Goal: Check status: Check status

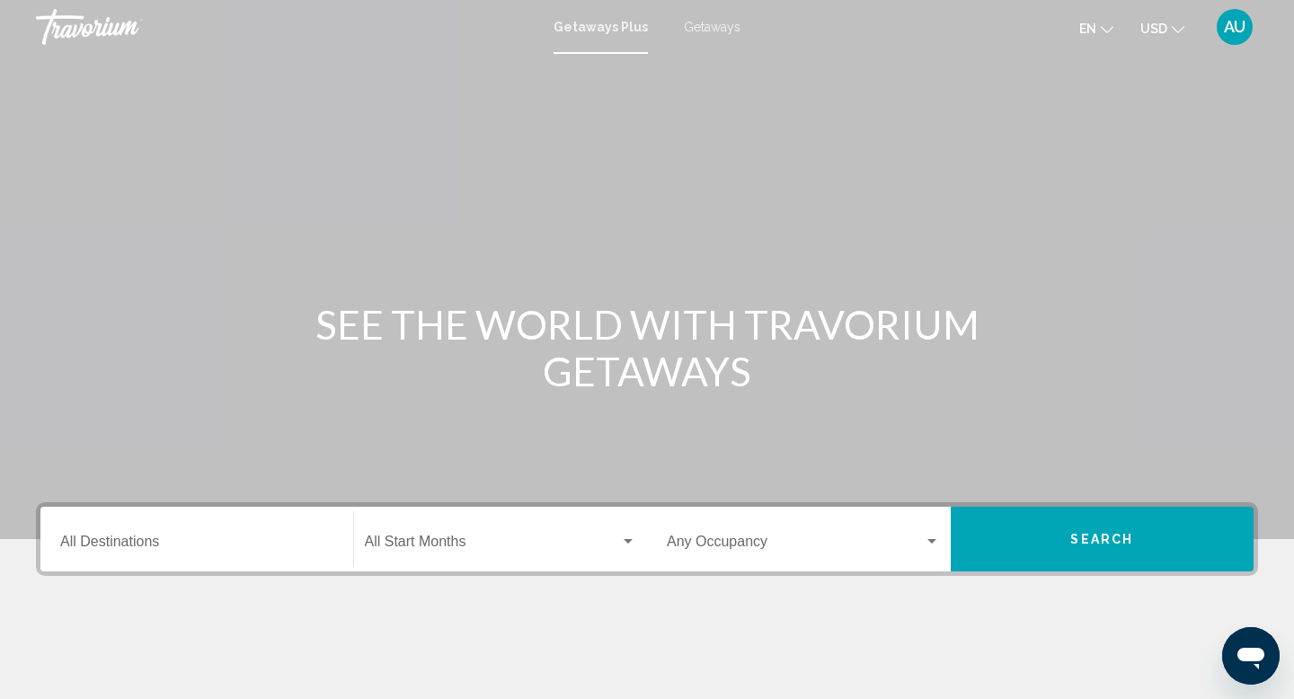
click at [1229, 33] on span "AU" at bounding box center [1234, 27] width 22 height 18
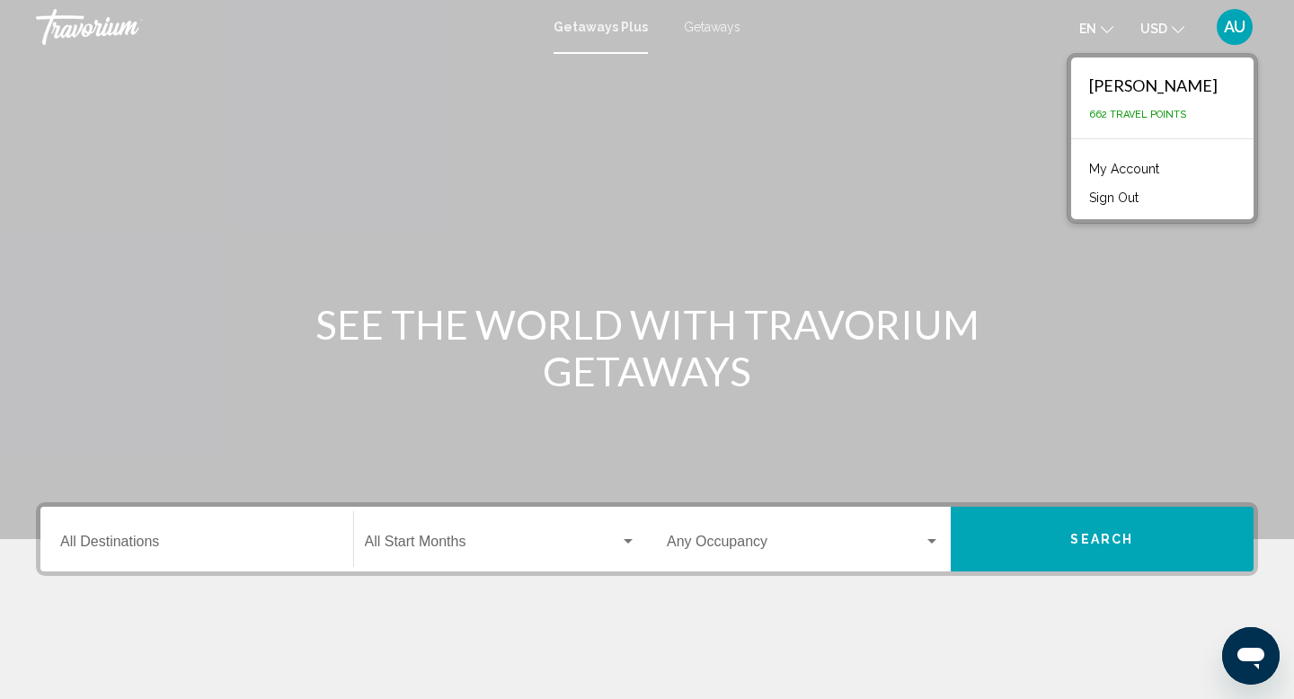
click at [1080, 172] on link "My Account" at bounding box center [1124, 168] width 88 height 23
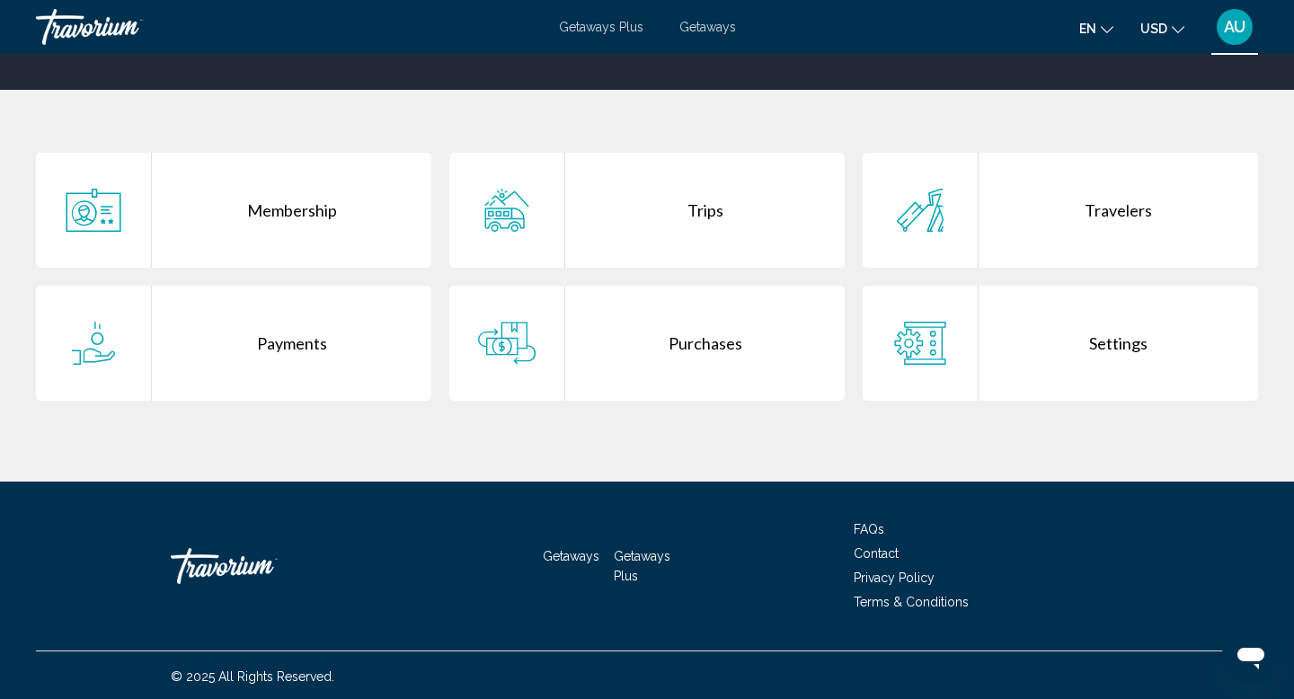
scroll to position [313, 0]
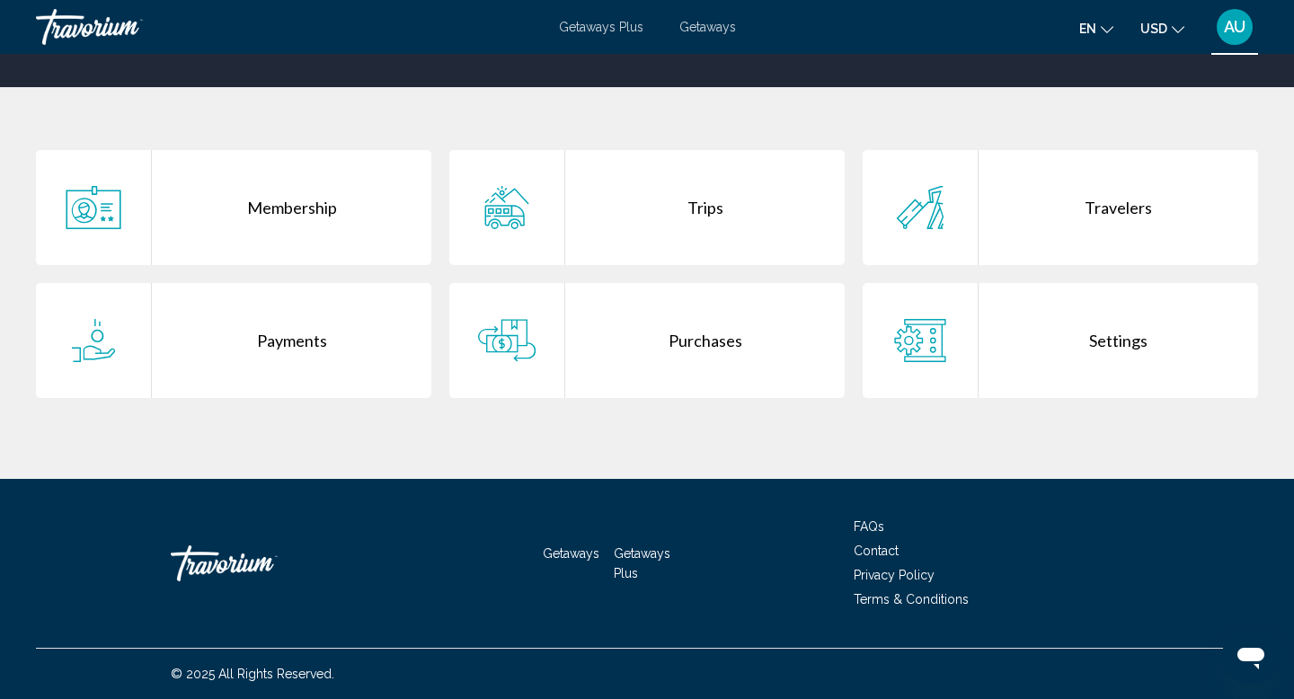
click at [706, 208] on div "Trips" at bounding box center [704, 207] width 279 height 115
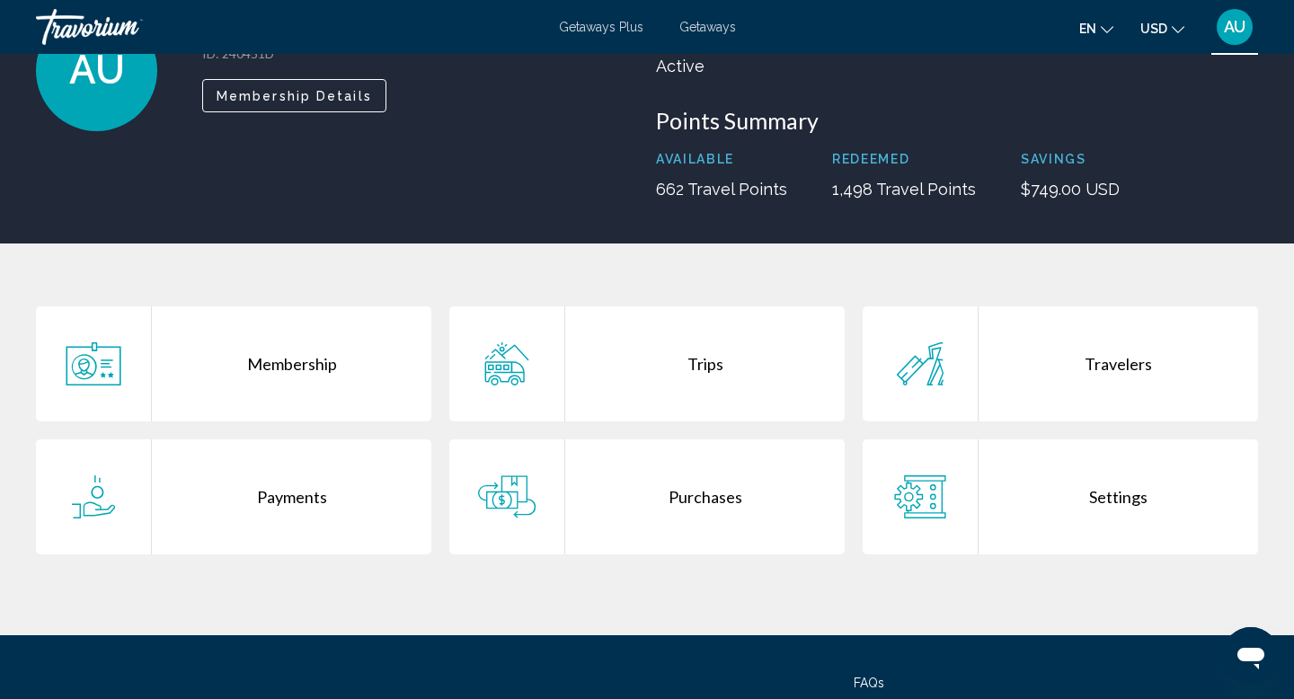
scroll to position [164, 0]
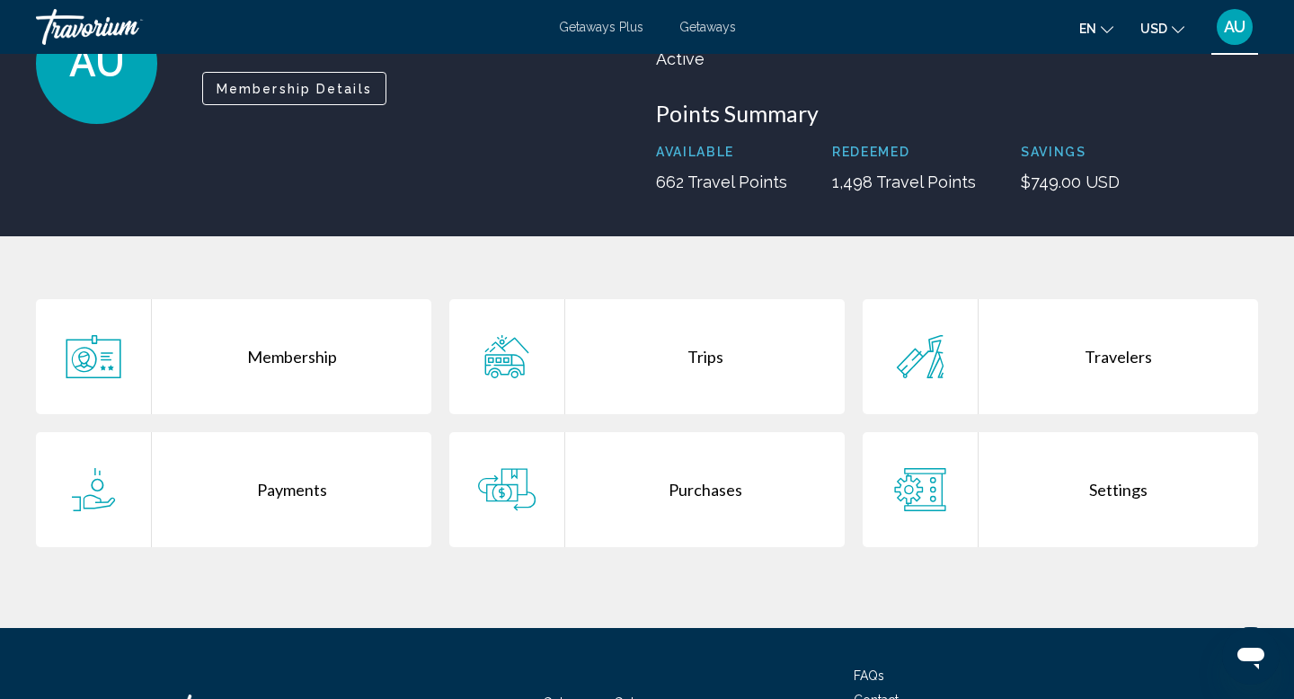
click at [291, 490] on div "Payments" at bounding box center [291, 489] width 279 height 115
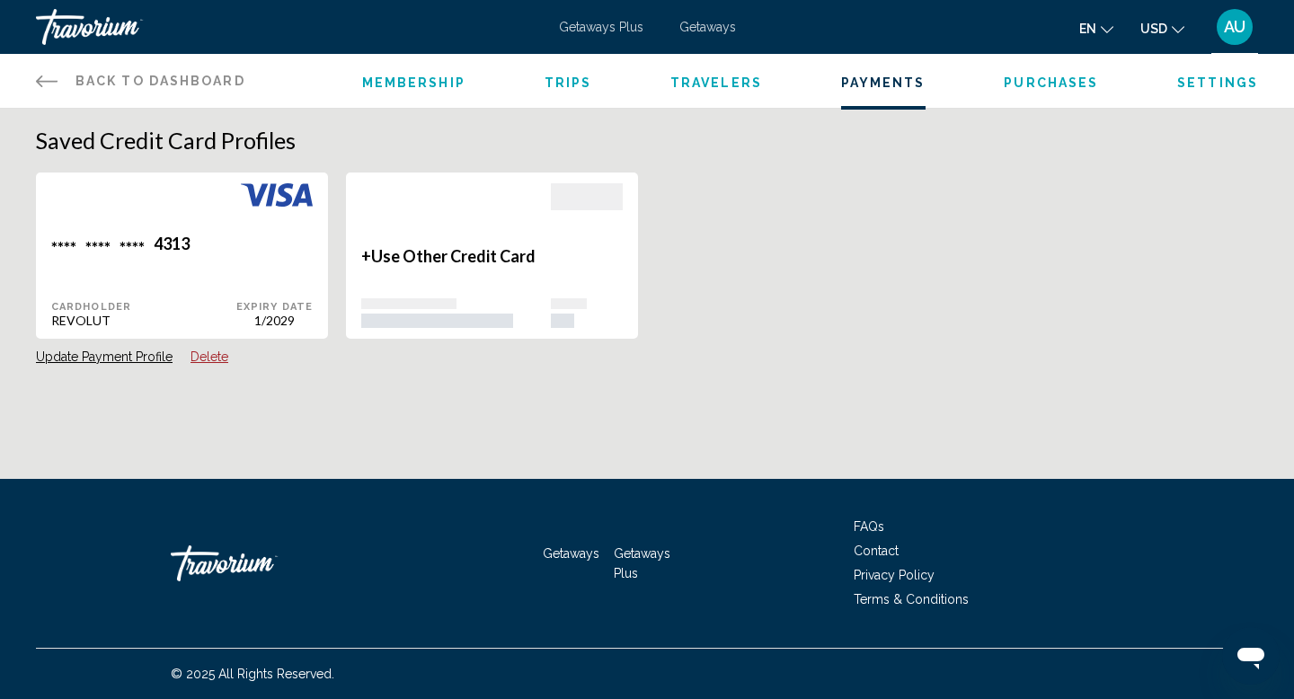
click at [41, 78] on icon "Main content" at bounding box center [47, 81] width 22 height 22
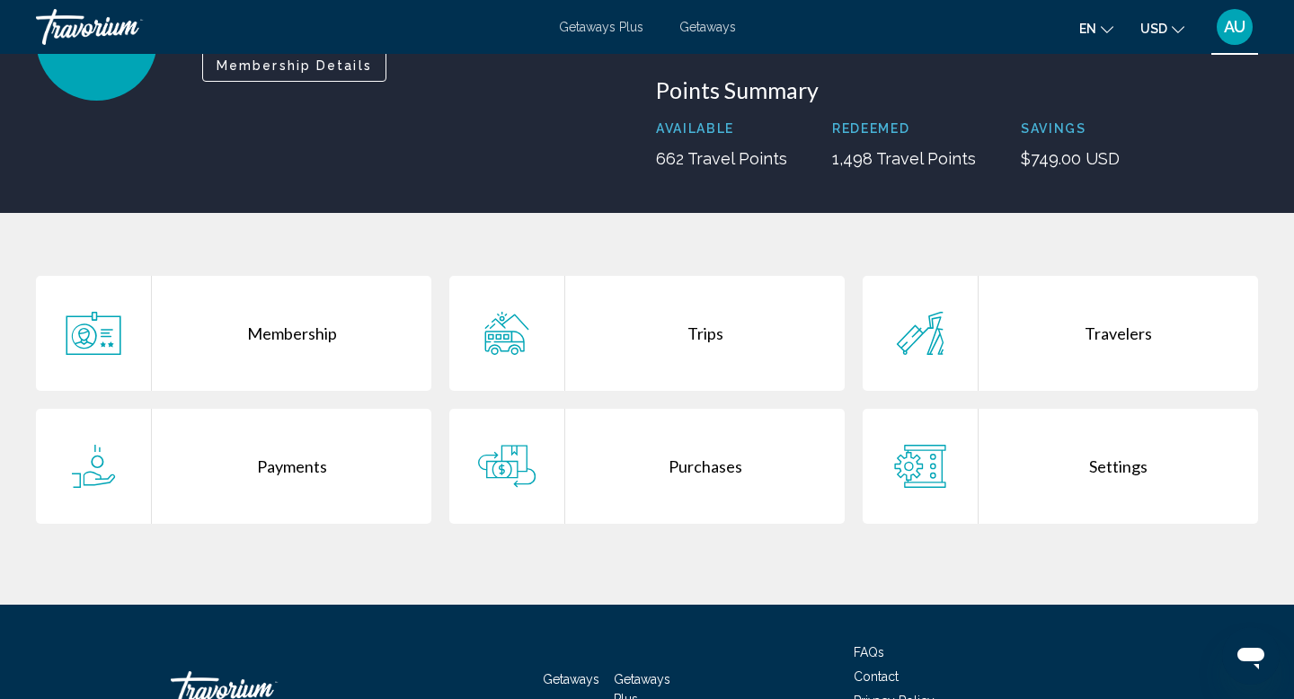
scroll to position [194, 0]
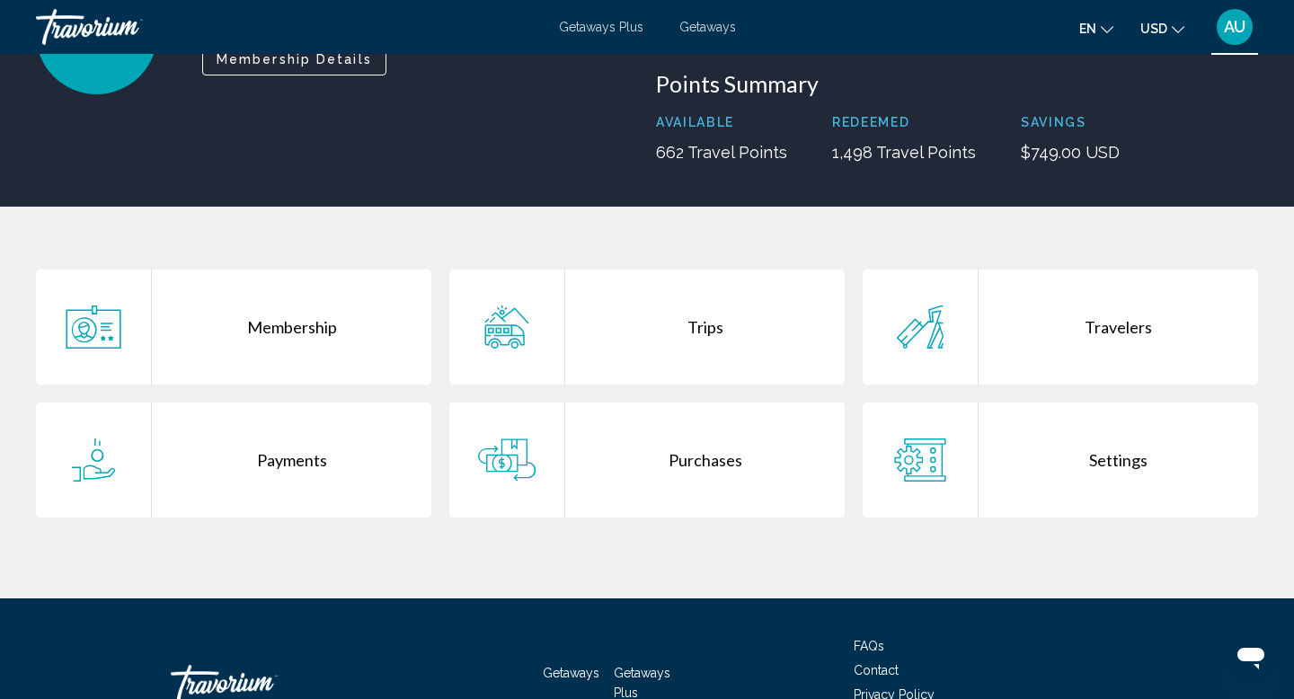
click at [697, 331] on div "Trips" at bounding box center [704, 326] width 279 height 115
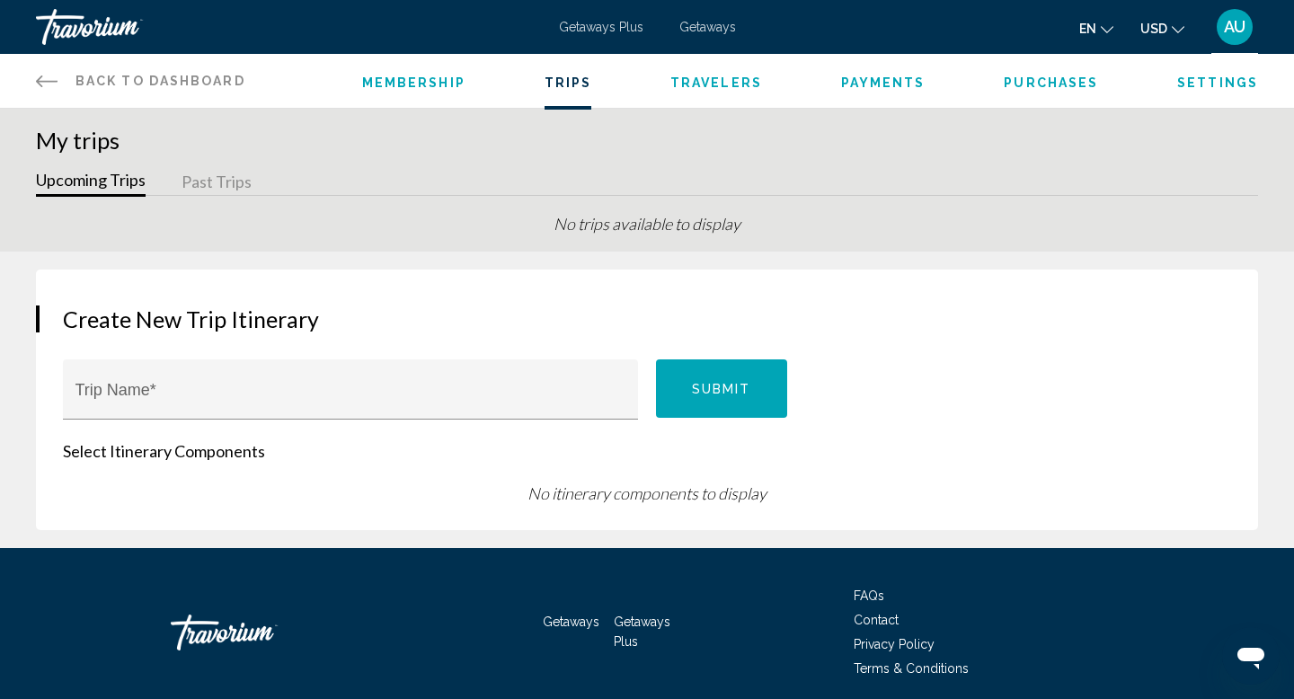
scroll to position [69, 0]
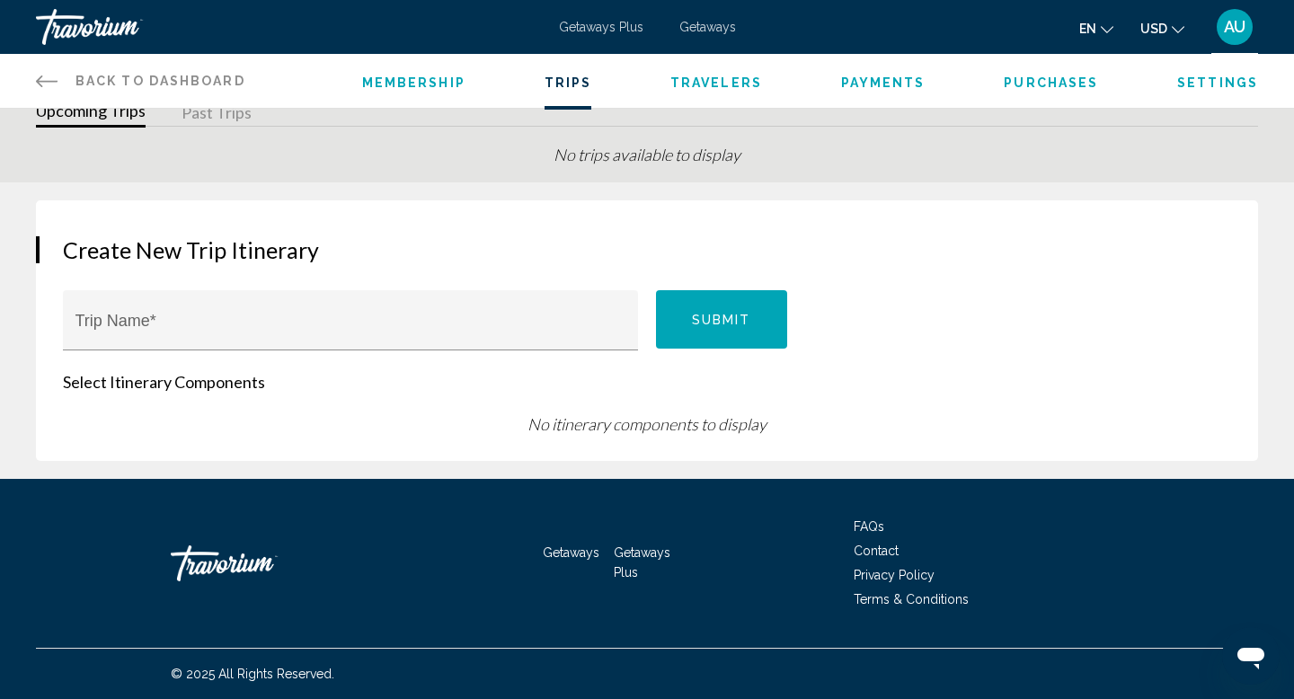
click at [42, 77] on icon "Main content" at bounding box center [47, 81] width 22 height 22
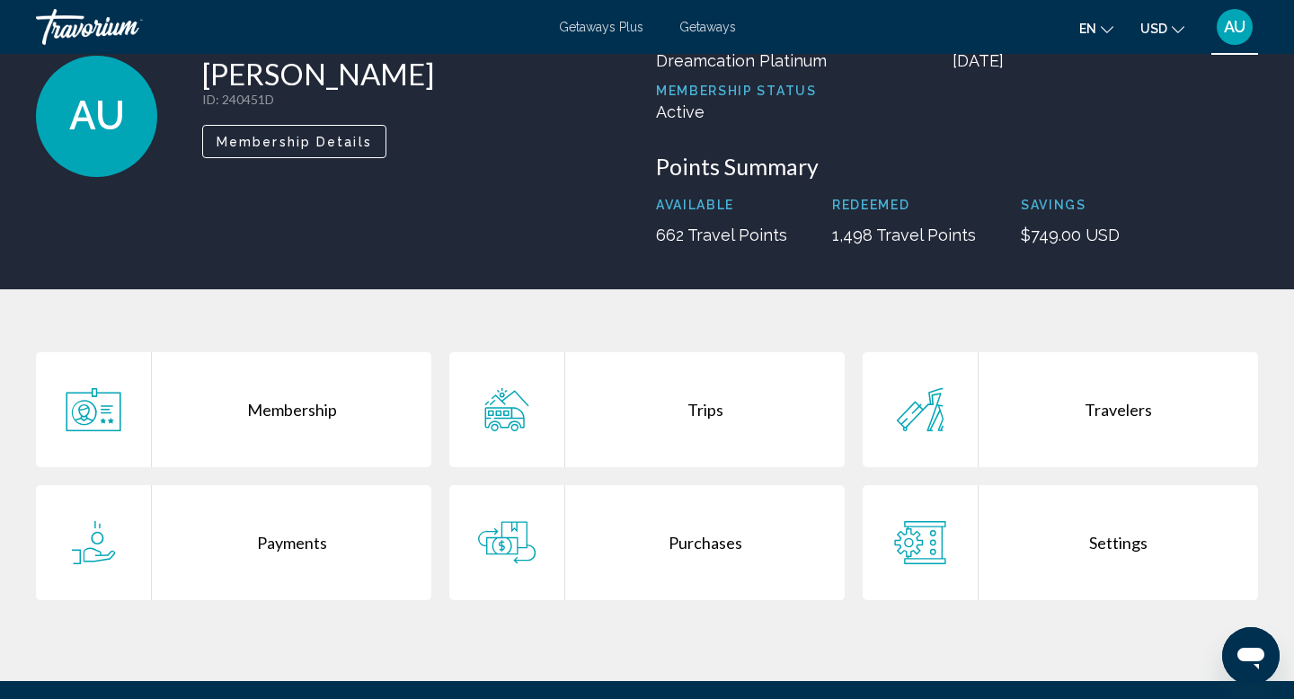
scroll to position [122, 0]
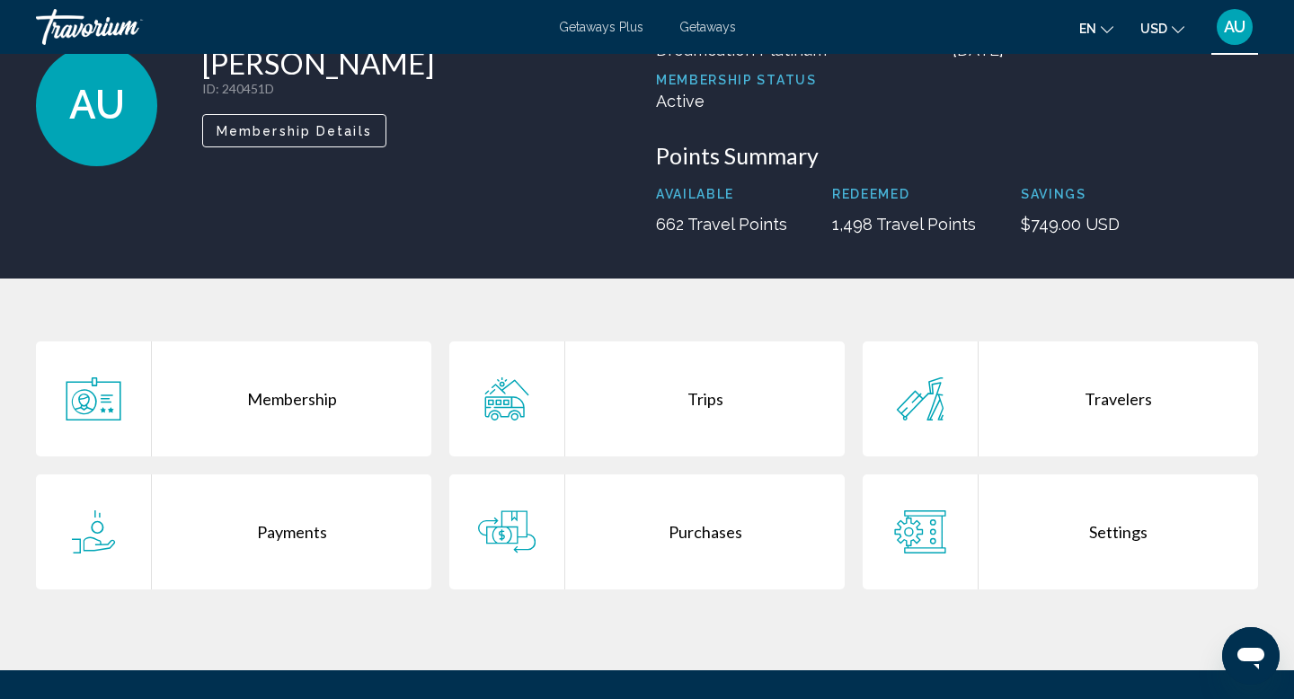
click at [504, 407] on icon "Main content" at bounding box center [505, 406] width 40 height 21
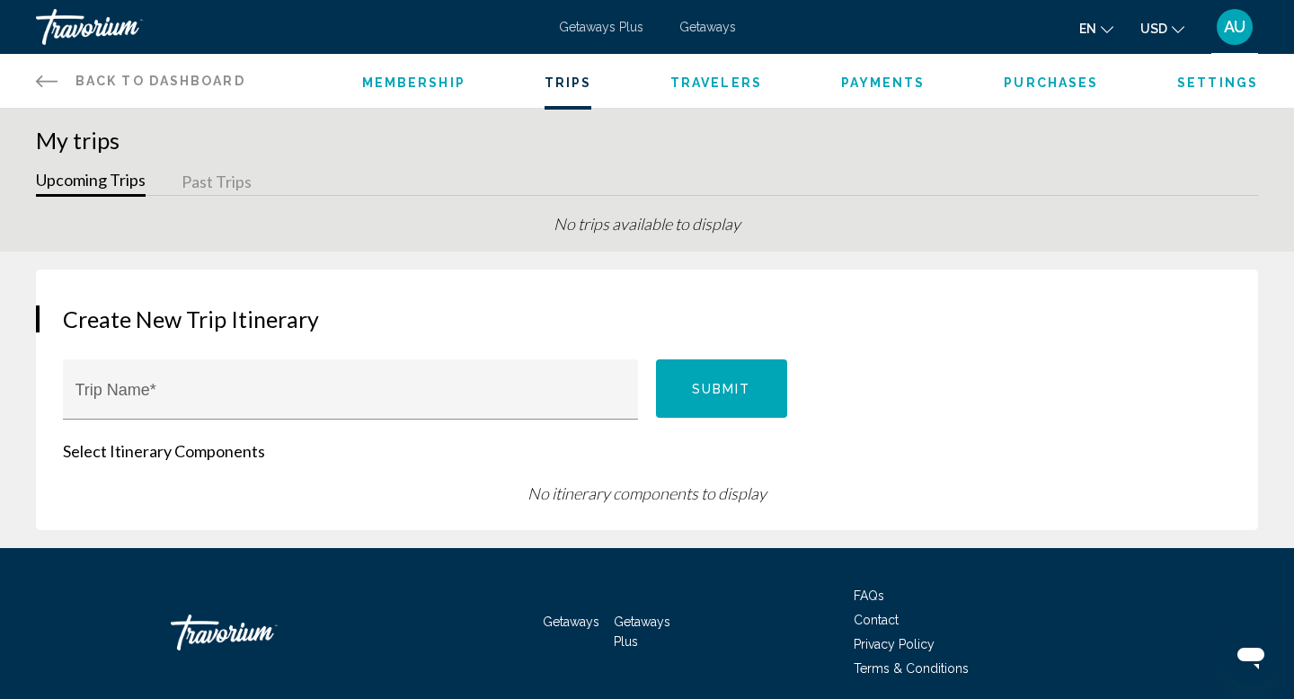
click at [41, 77] on icon "Main content" at bounding box center [47, 81] width 22 height 22
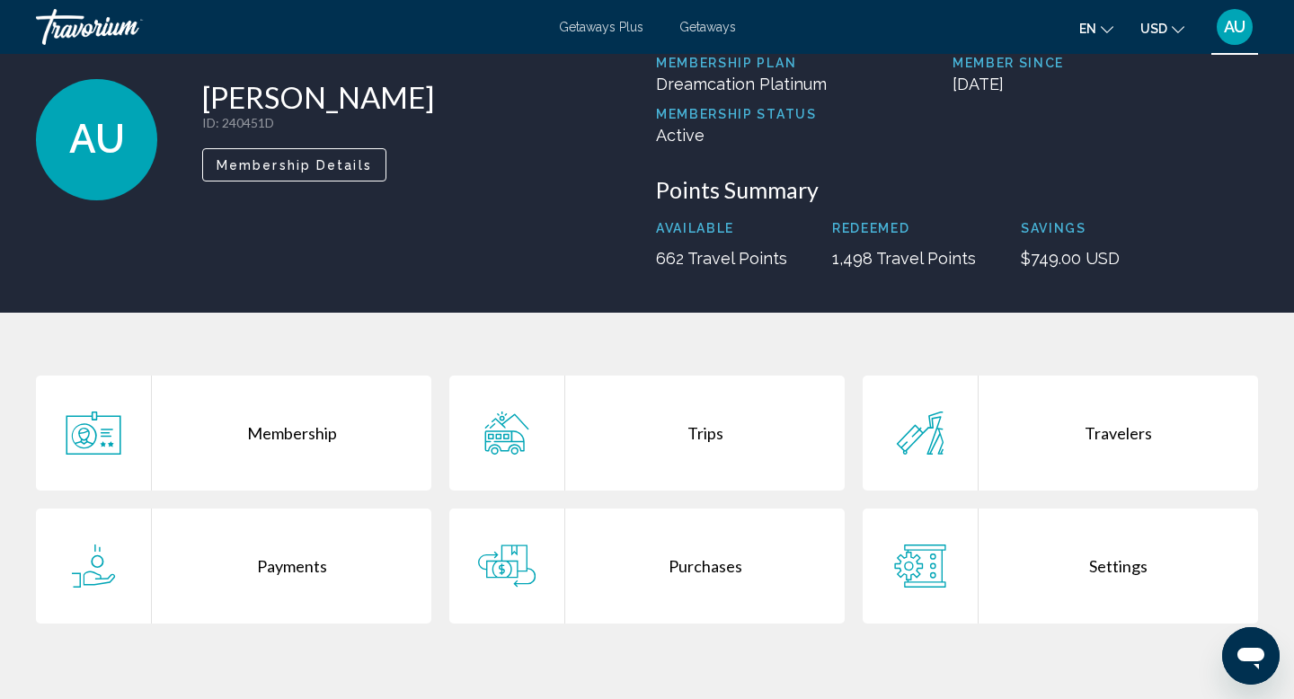
scroll to position [89, 0]
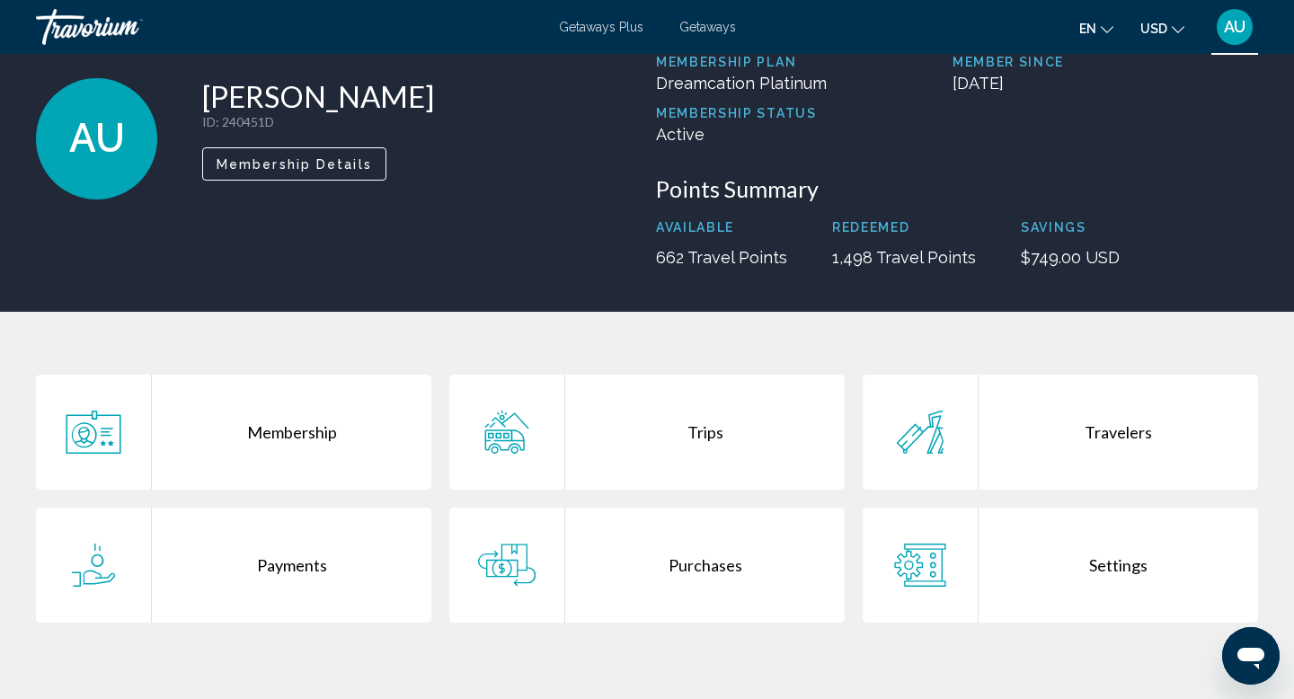
click at [284, 570] on div "Payments" at bounding box center [291, 565] width 279 height 115
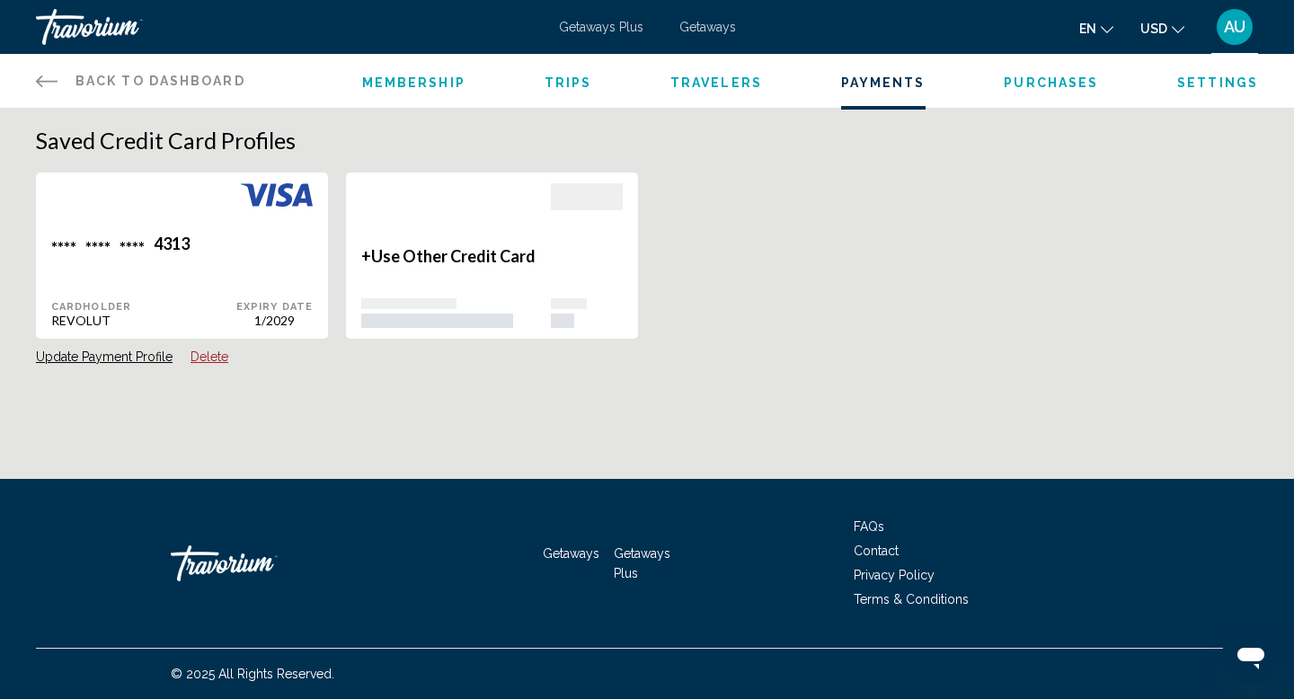
click at [119, 356] on button "Update Payment Profile" at bounding box center [104, 357] width 137 height 16
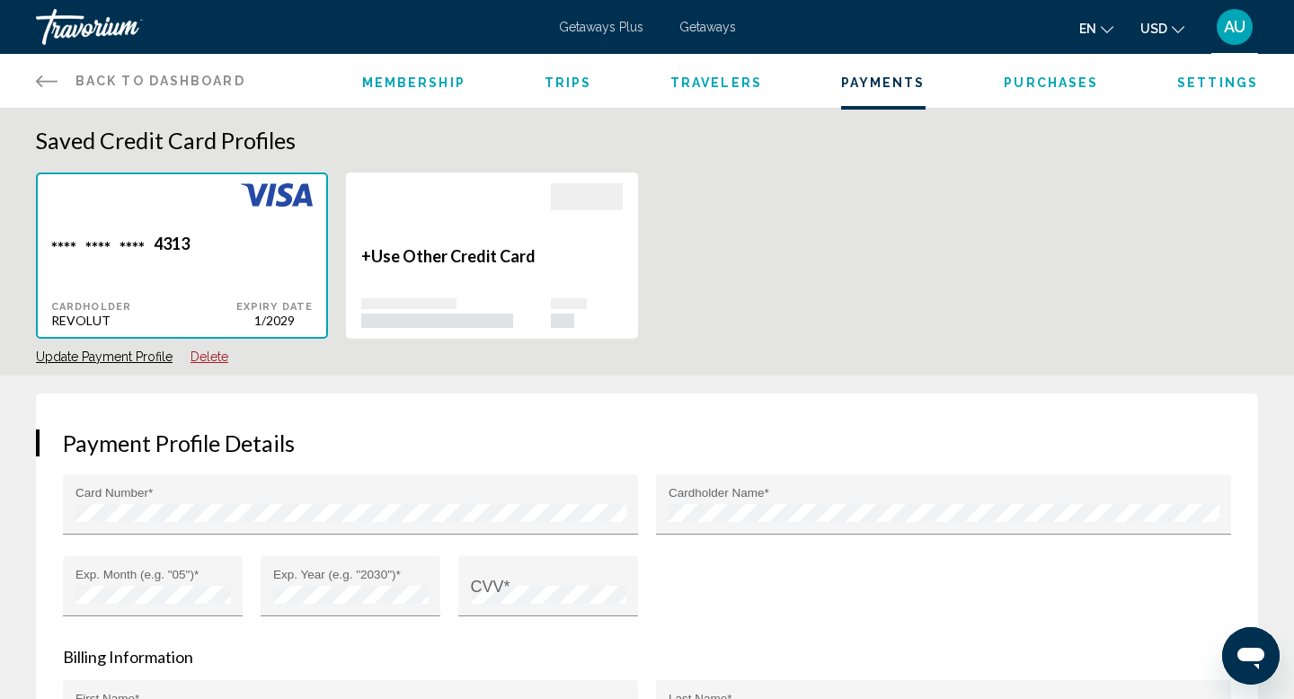
click at [402, 74] on li "Membership" at bounding box center [413, 81] width 103 height 20
click at [407, 85] on span "Membership" at bounding box center [413, 82] width 103 height 14
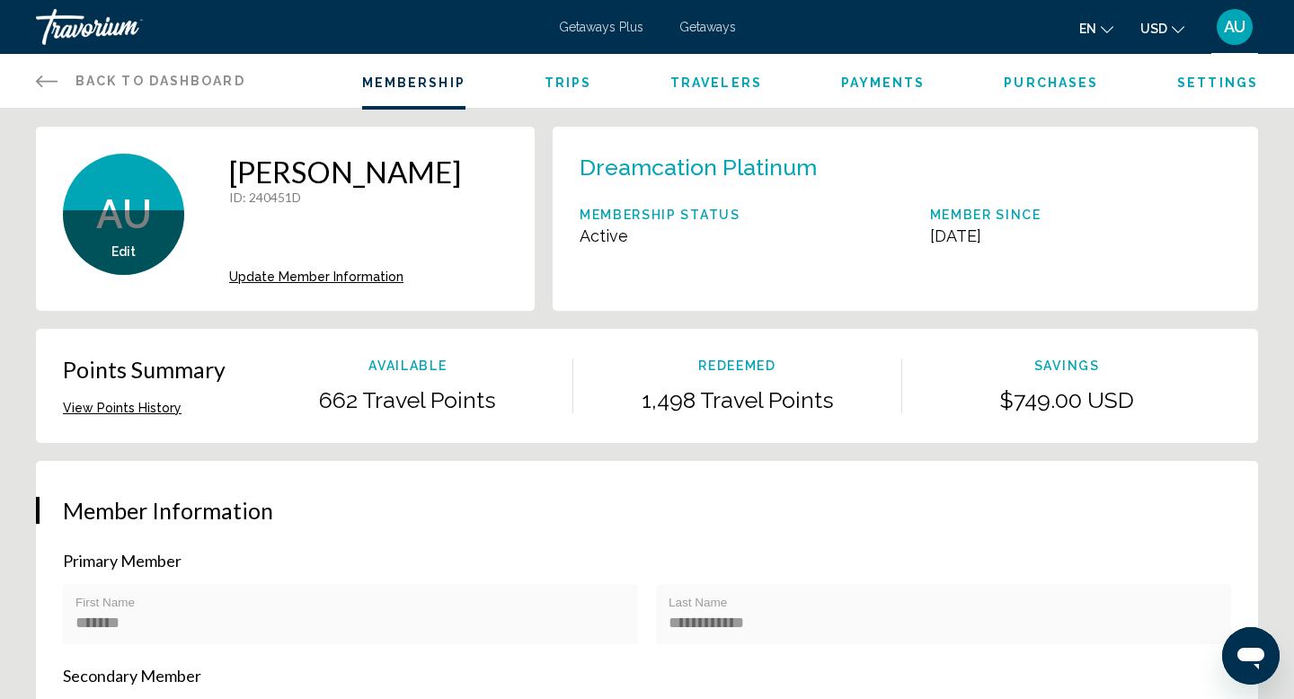
click at [559, 77] on span "Trips" at bounding box center [568, 82] width 48 height 14
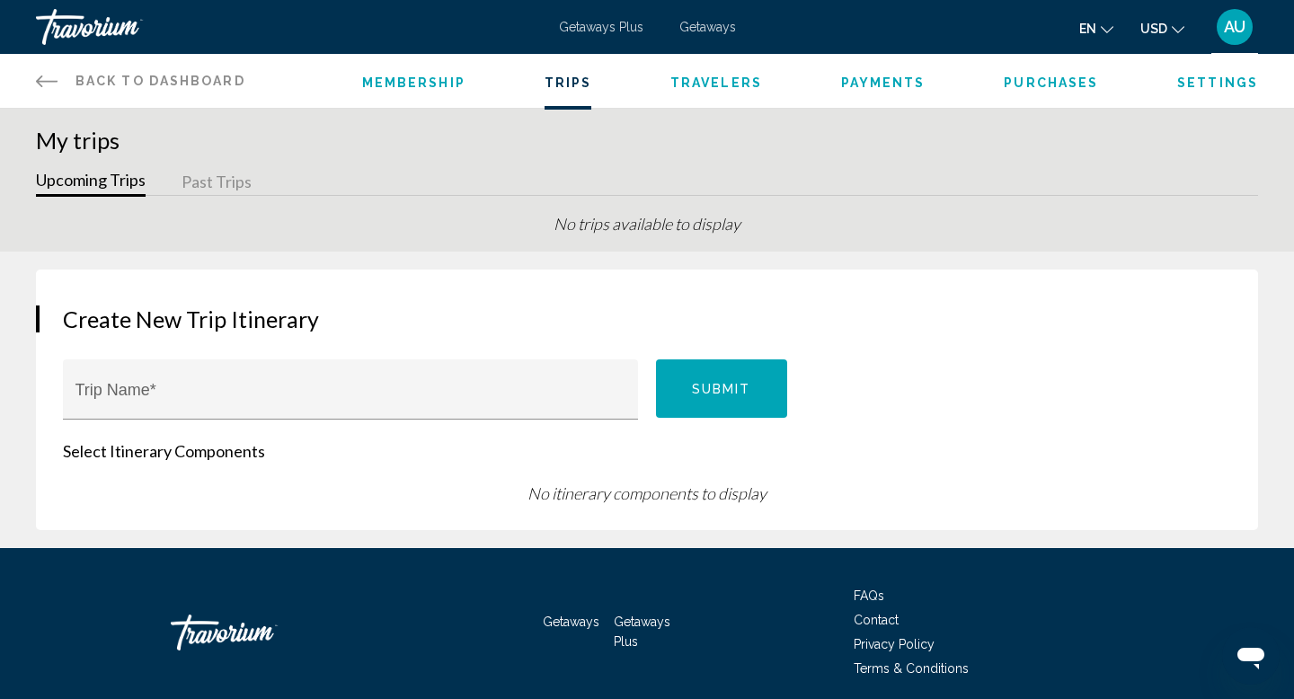
click at [703, 83] on span "Travelers" at bounding box center [716, 82] width 92 height 14
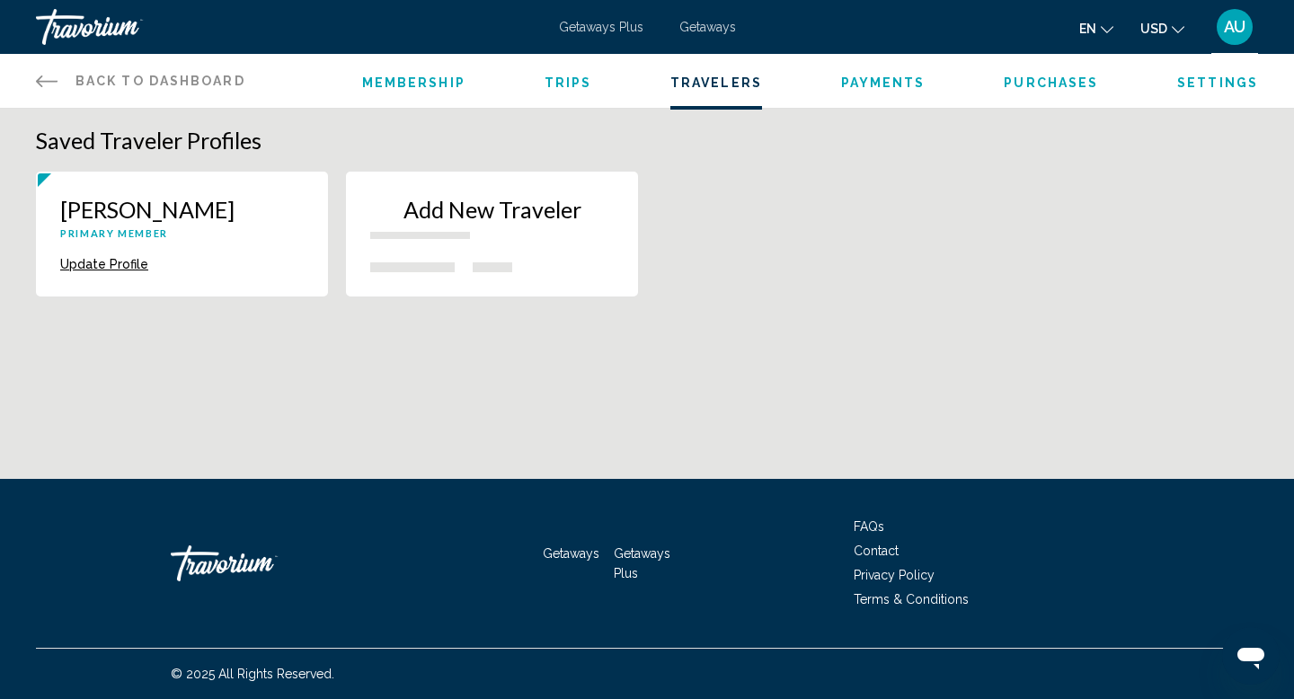
click at [875, 78] on span "Payments" at bounding box center [883, 82] width 84 height 14
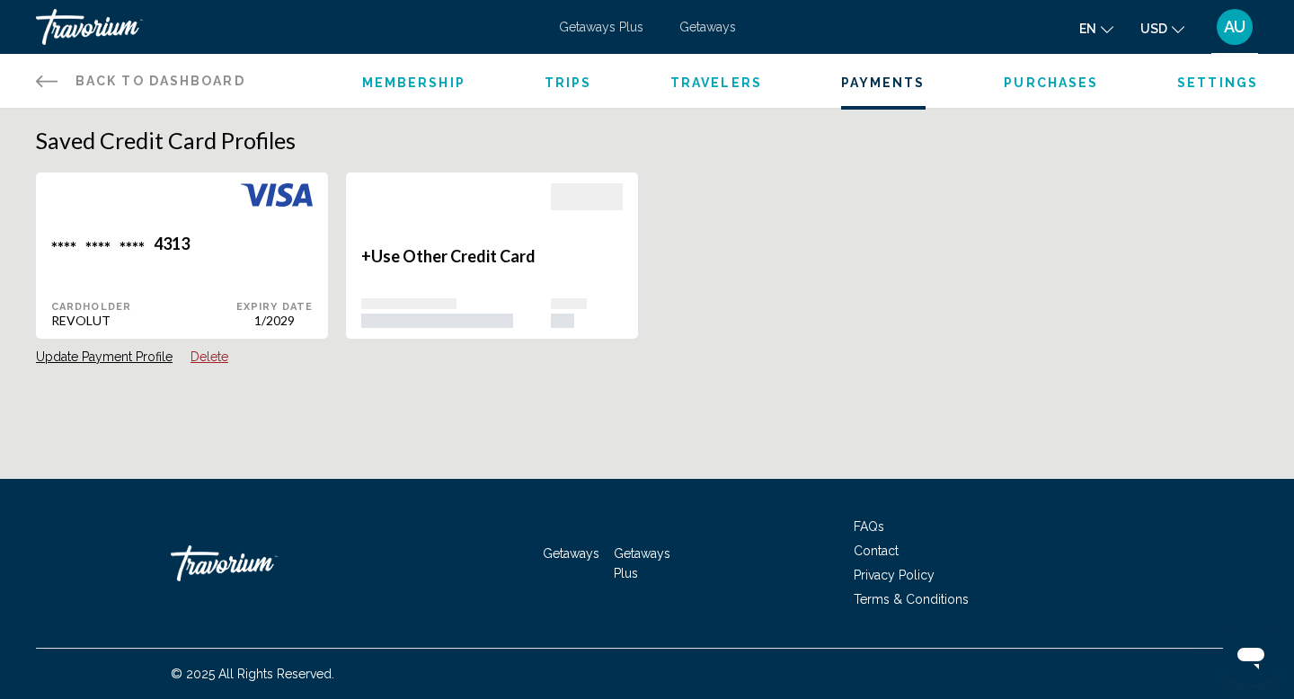
click at [1032, 84] on span "Purchases" at bounding box center [1050, 82] width 94 height 14
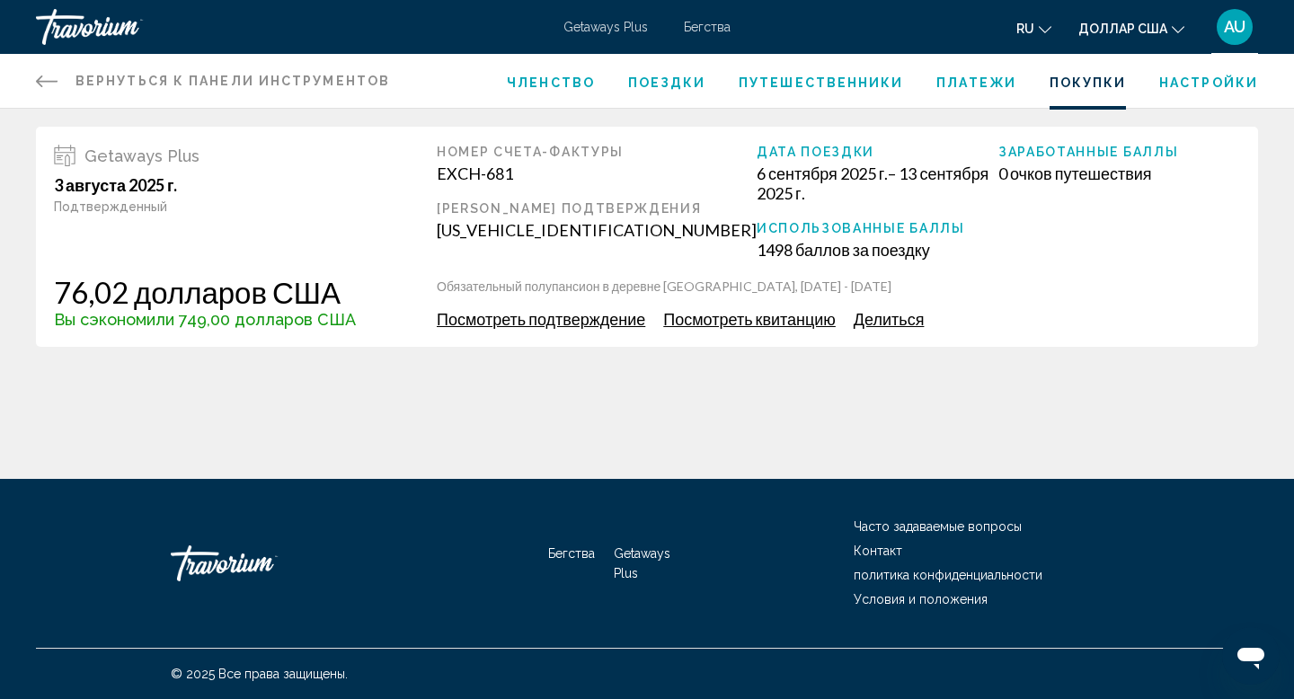
click at [543, 318] on font "Посмотреть подтверждение" at bounding box center [541, 319] width 208 height 20
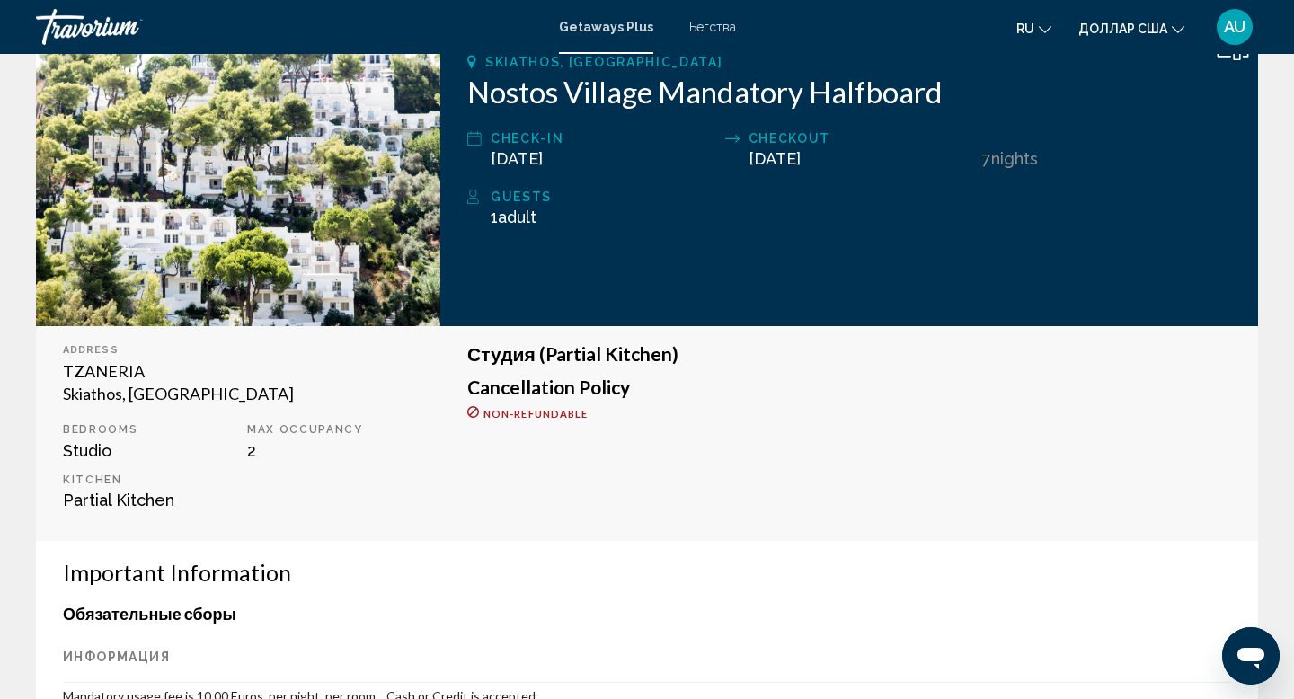
scroll to position [293, 0]
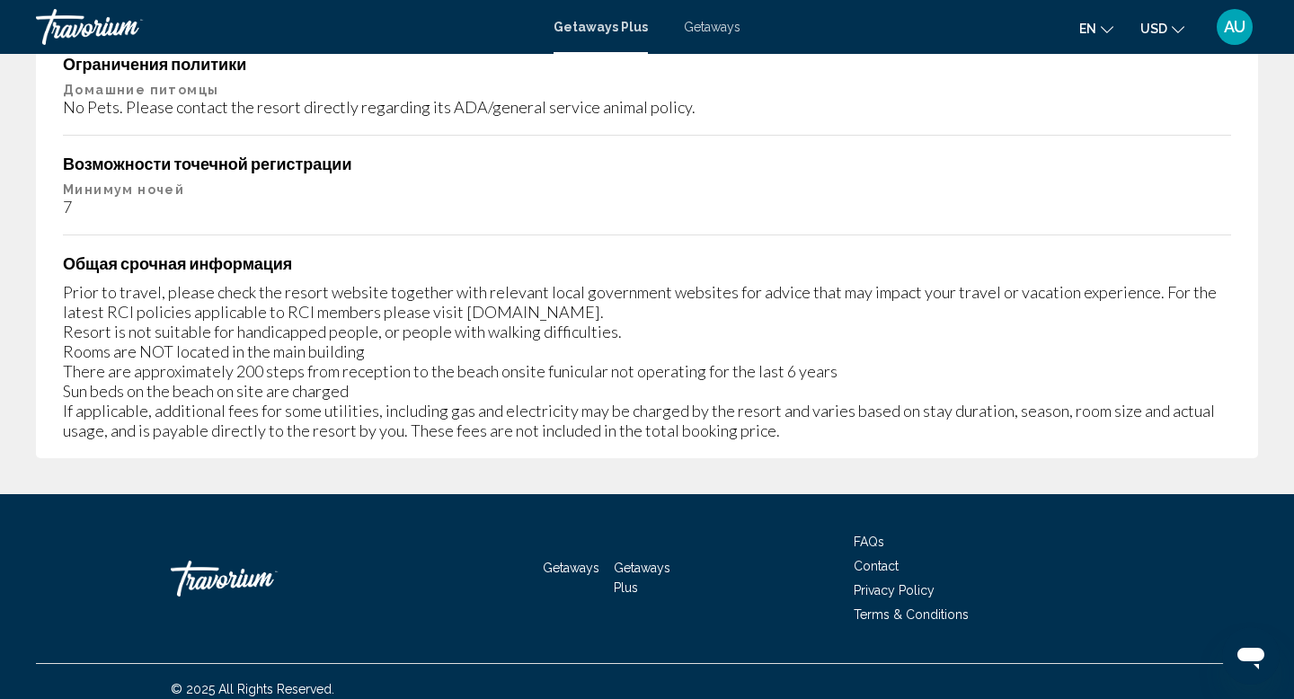
scroll to position [1029, 0]
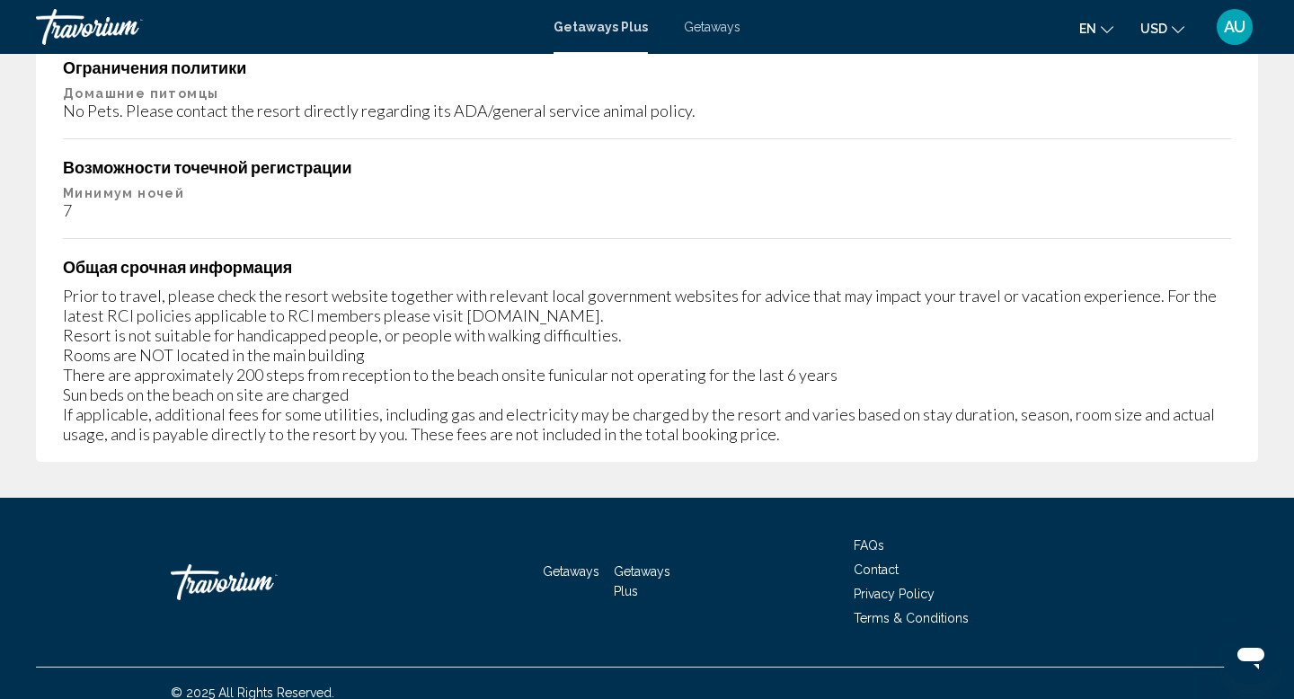
click at [504, 318] on div "Prior to travel, please check the resort website together with relevant local g…" at bounding box center [647, 365] width 1168 height 158
drag, startPoint x: 547, startPoint y: 313, endPoint x: 450, endPoint y: 317, distance: 97.1
click at [450, 317] on div "Prior to travel, please check the resort website together with relevant local g…" at bounding box center [647, 365] width 1168 height 158
copy div "[DOMAIN_NAME]."
click at [738, 141] on div "Important Information Обязательные сборы Информация Mandatory usage fee is 10.0…" at bounding box center [647, 136] width 1222 height 650
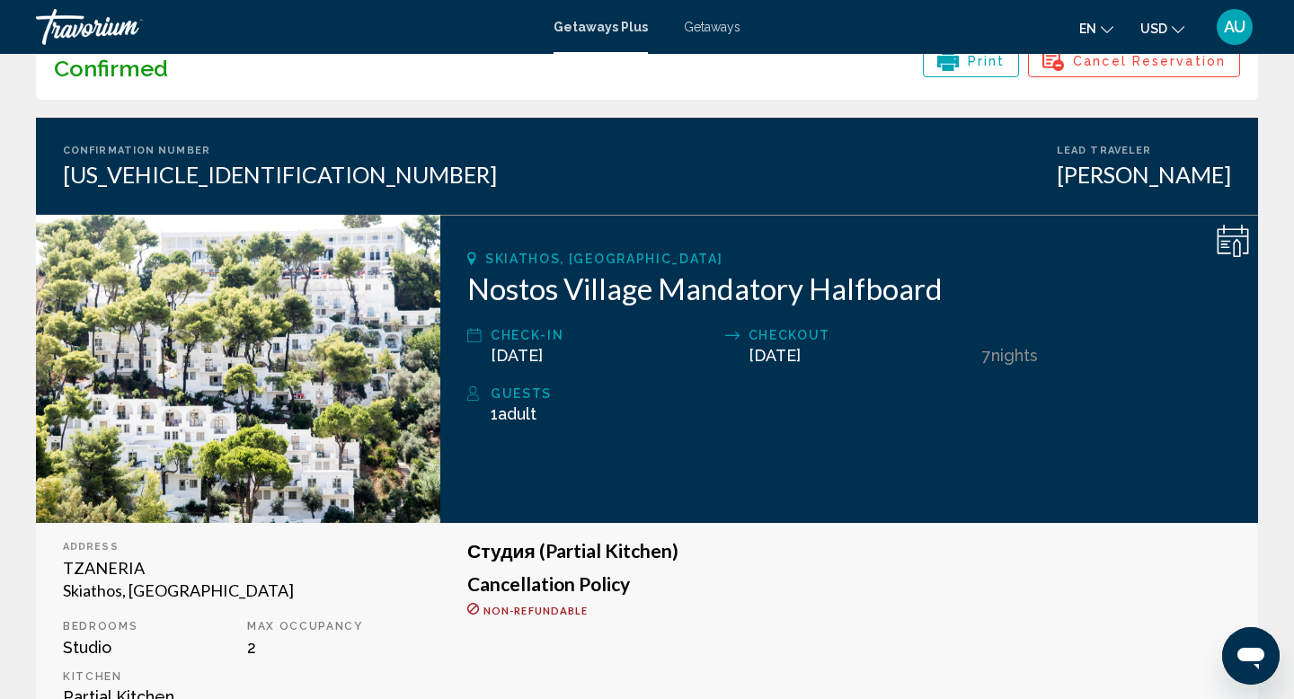
scroll to position [120, 0]
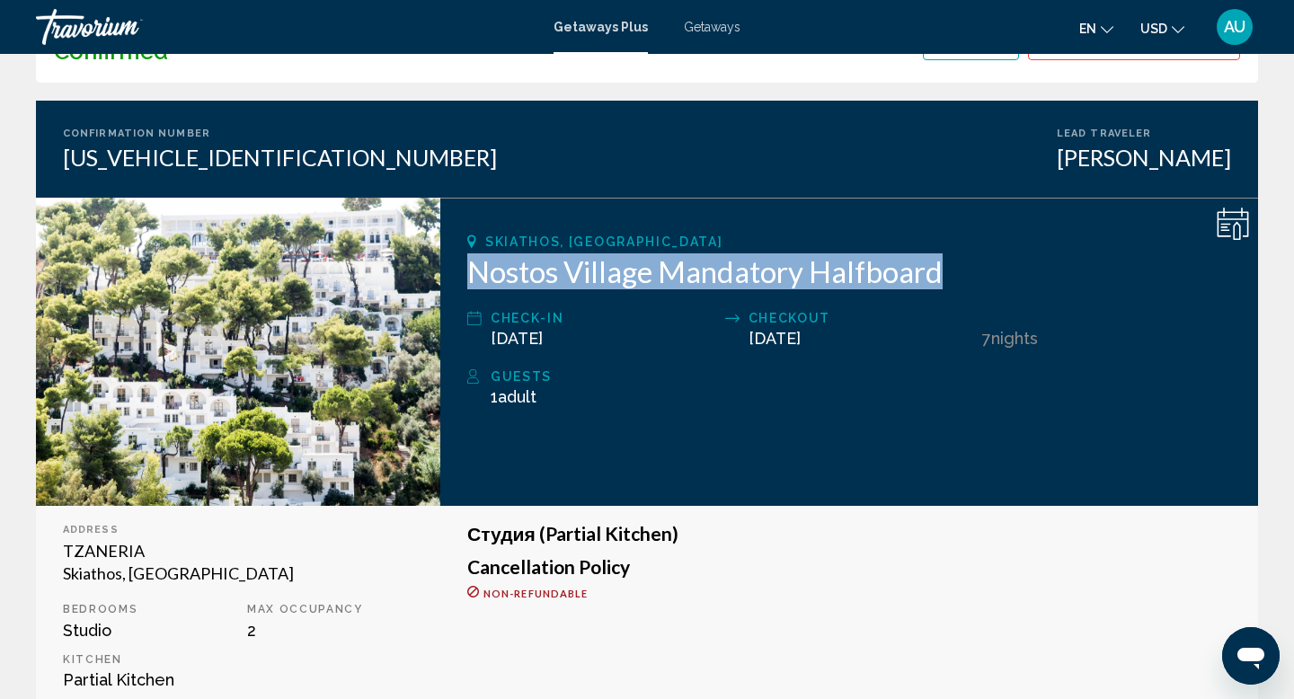
drag, startPoint x: 942, startPoint y: 274, endPoint x: 479, endPoint y: 285, distance: 463.6
click at [479, 285] on h2 "Nostos Village Mandatory Halfboard" at bounding box center [849, 271] width 764 height 36
copy h2 "ostos Village Mandatory Halfboard"
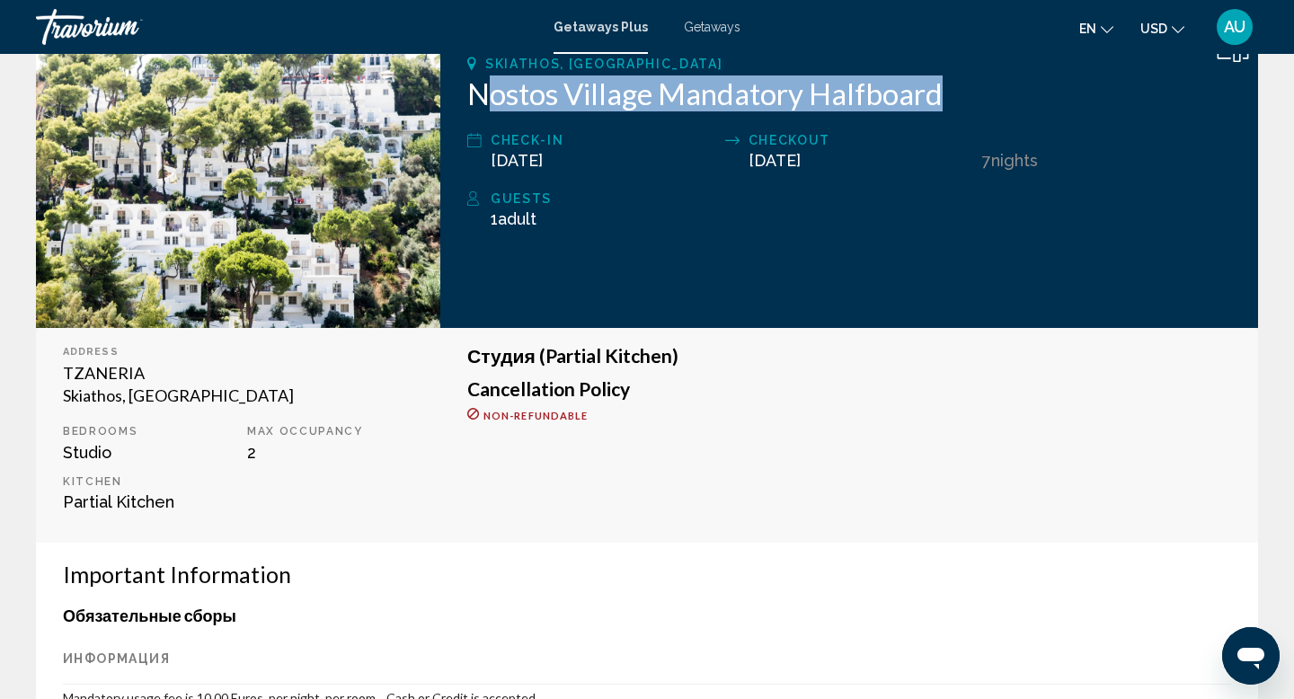
scroll to position [299, 0]
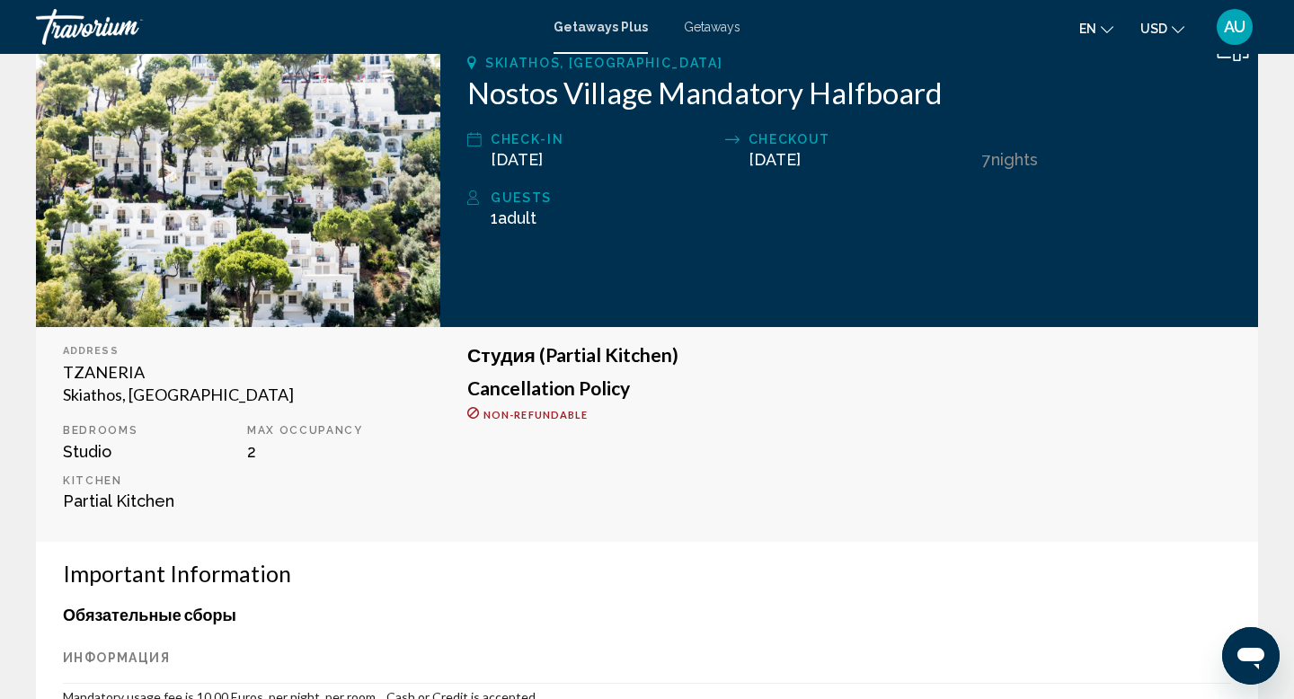
click at [764, 461] on div "Студия (Partial Kitchen) Cancellation Policy Non-refundable" at bounding box center [848, 434] width 817 height 215
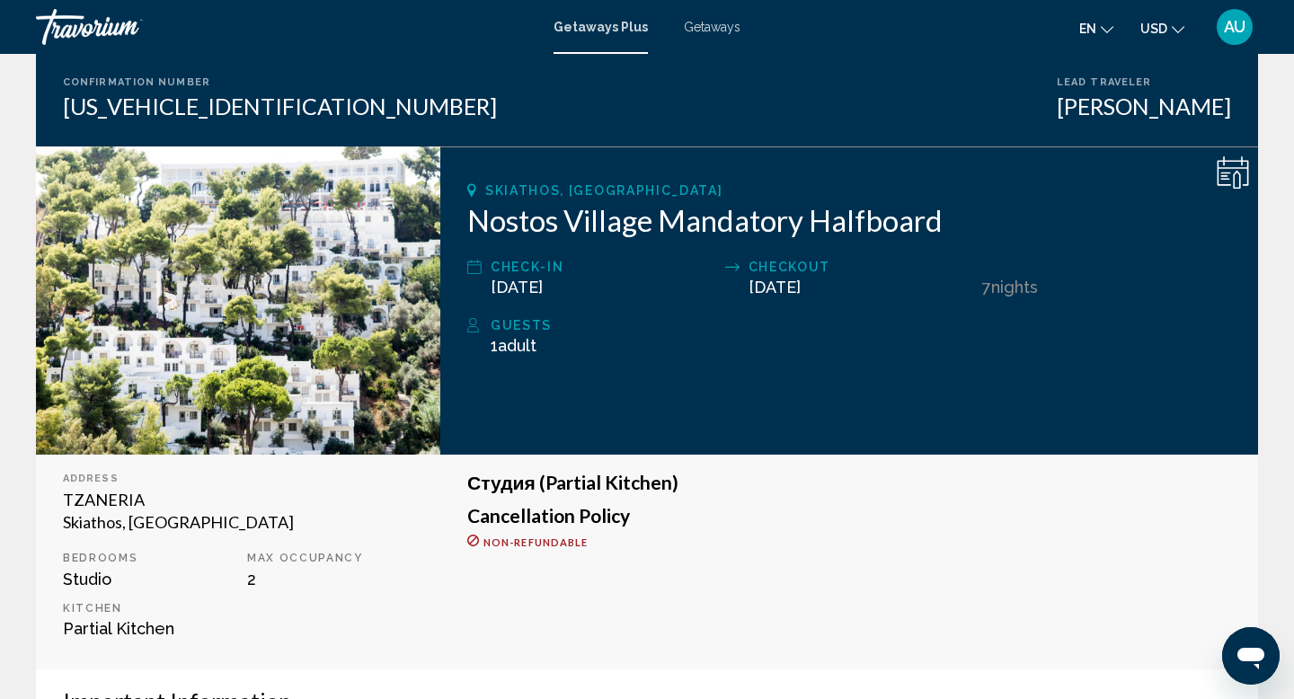
scroll to position [170, 0]
